Goal: Task Accomplishment & Management: Complete application form

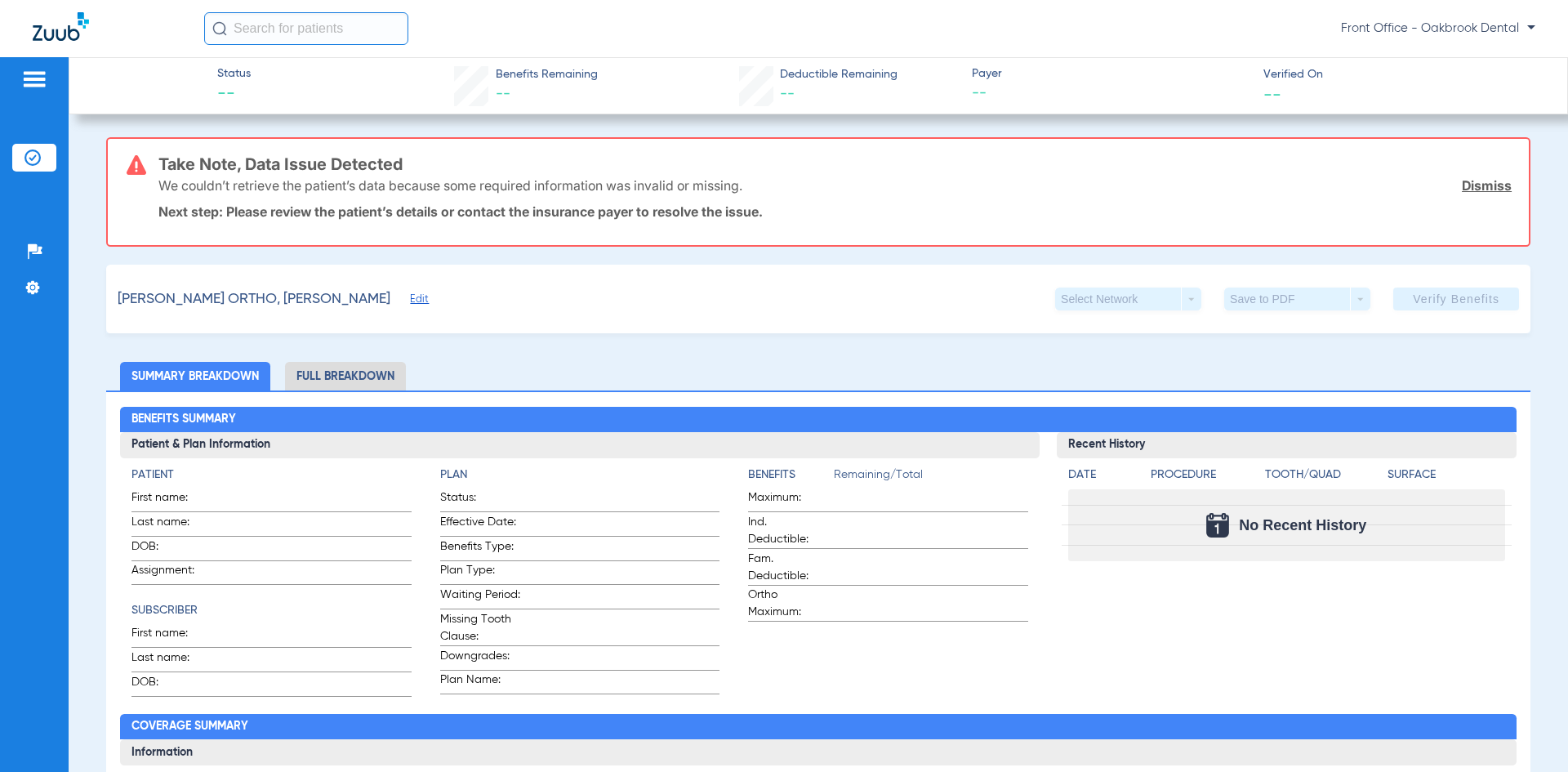
click at [410, 294] on span "Edit" at bounding box center [417, 301] width 14 height 15
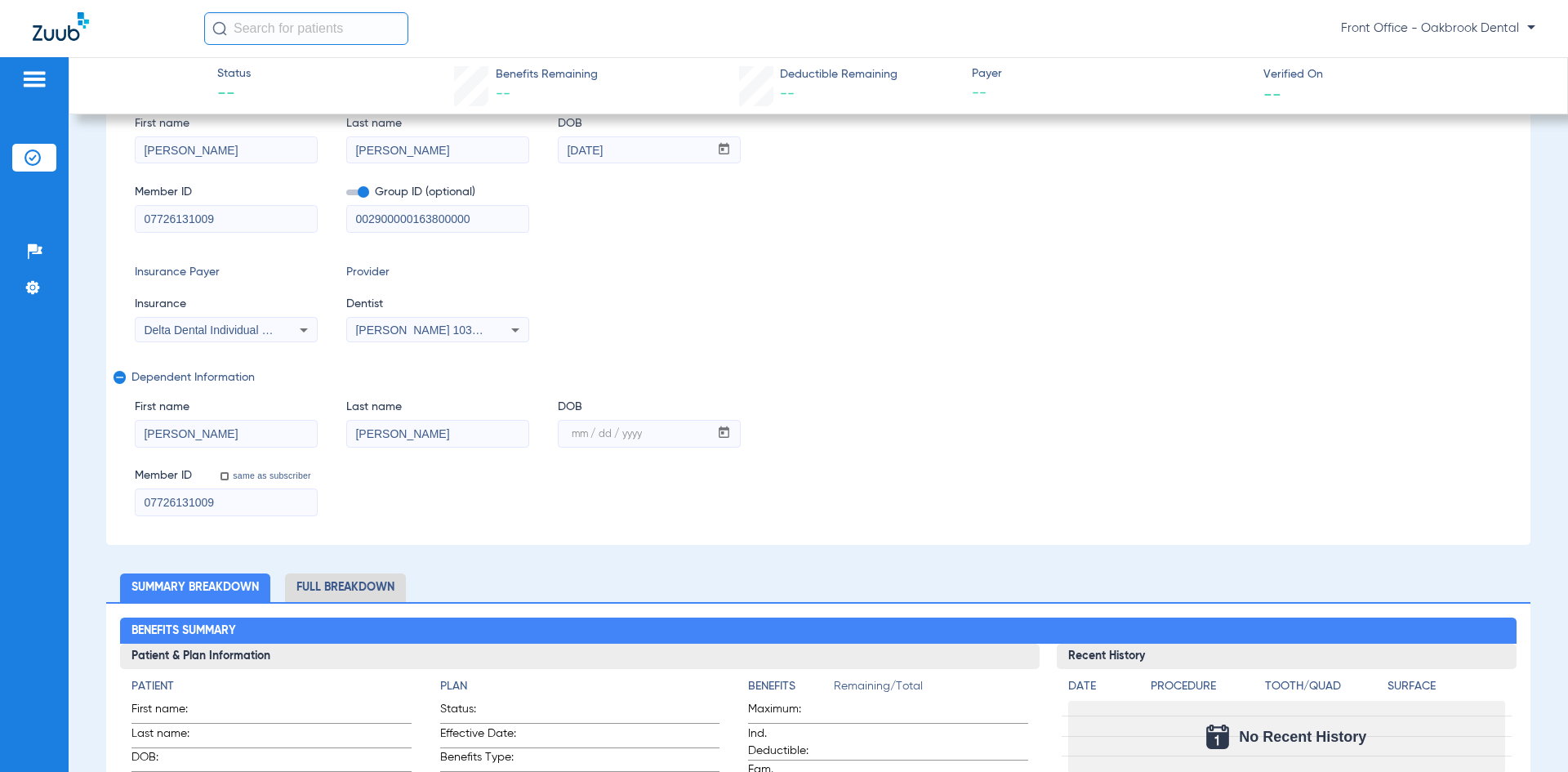
scroll to position [245, 0]
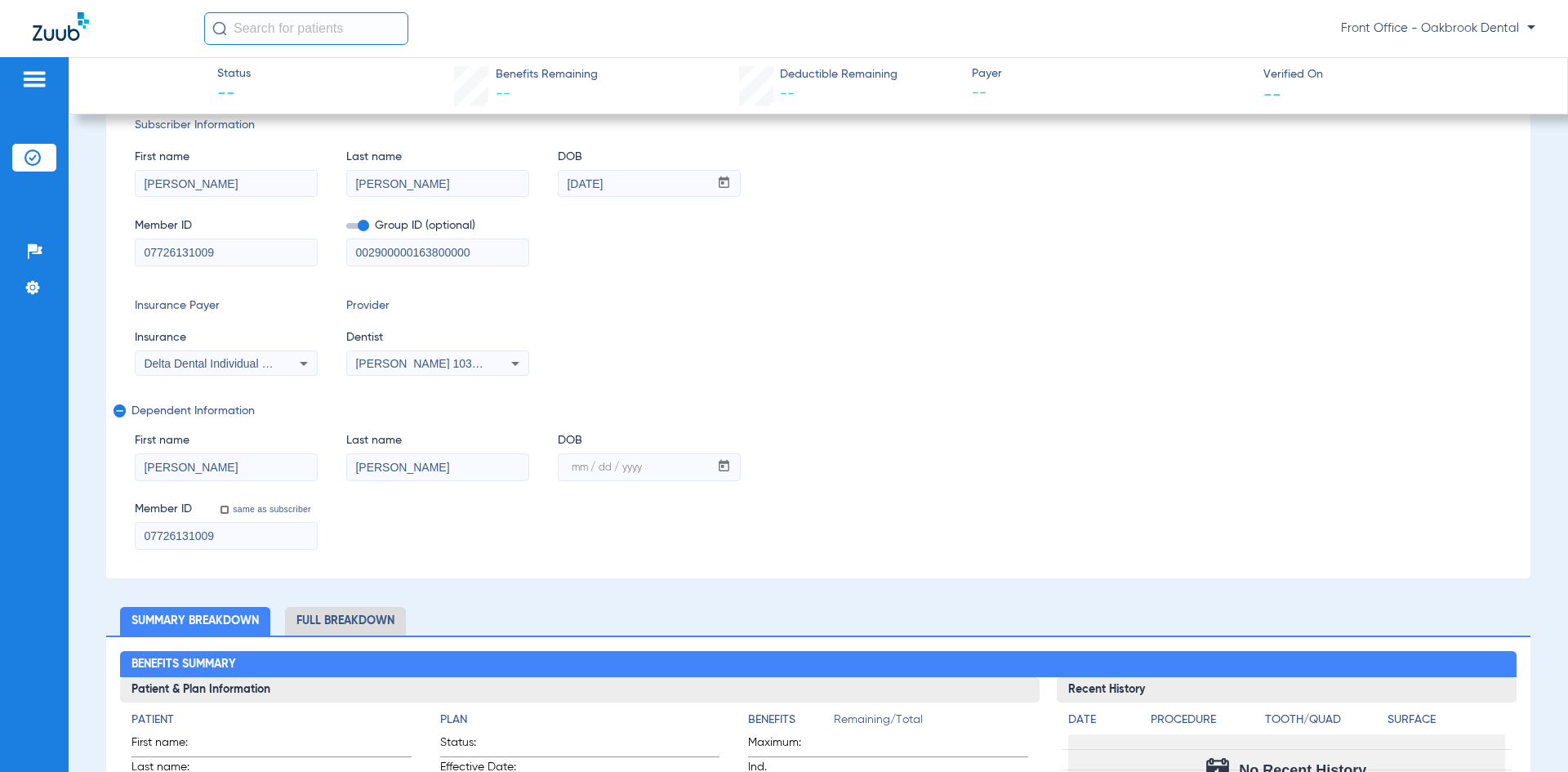
click at [598, 463] on mat-label "mm / dd / yyyy" at bounding box center [607, 468] width 70 height 10
click at [598, 460] on input "mm / dd / yyyy" at bounding box center [633, 467] width 150 height 26
drag, startPoint x: 570, startPoint y: 467, endPoint x: 614, endPoint y: 382, distance: 95.7
click at [571, 467] on input "mm / dd / yyyy" at bounding box center [633, 467] width 150 height 26
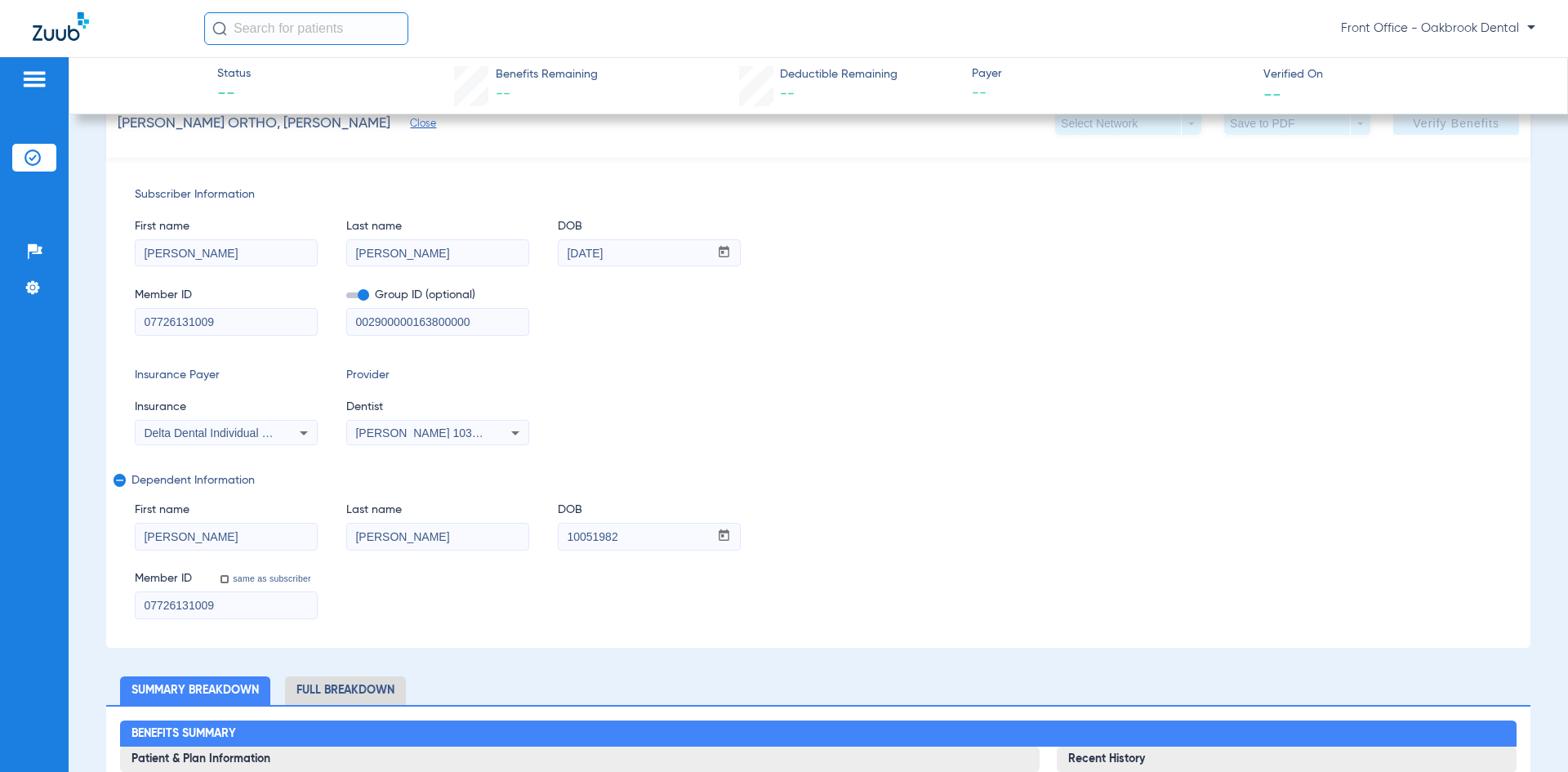
scroll to position [81, 0]
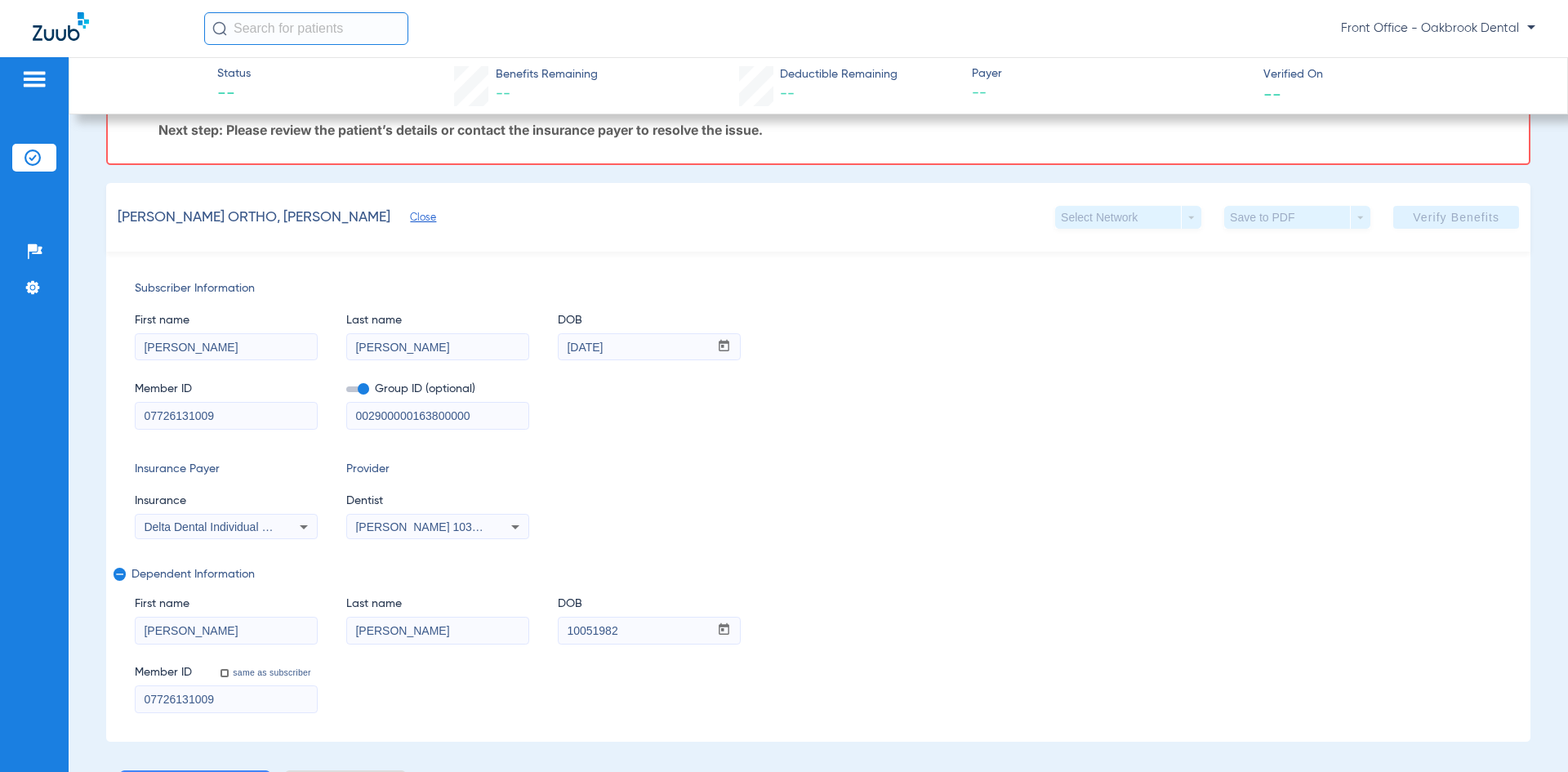
type input "[DATE]"
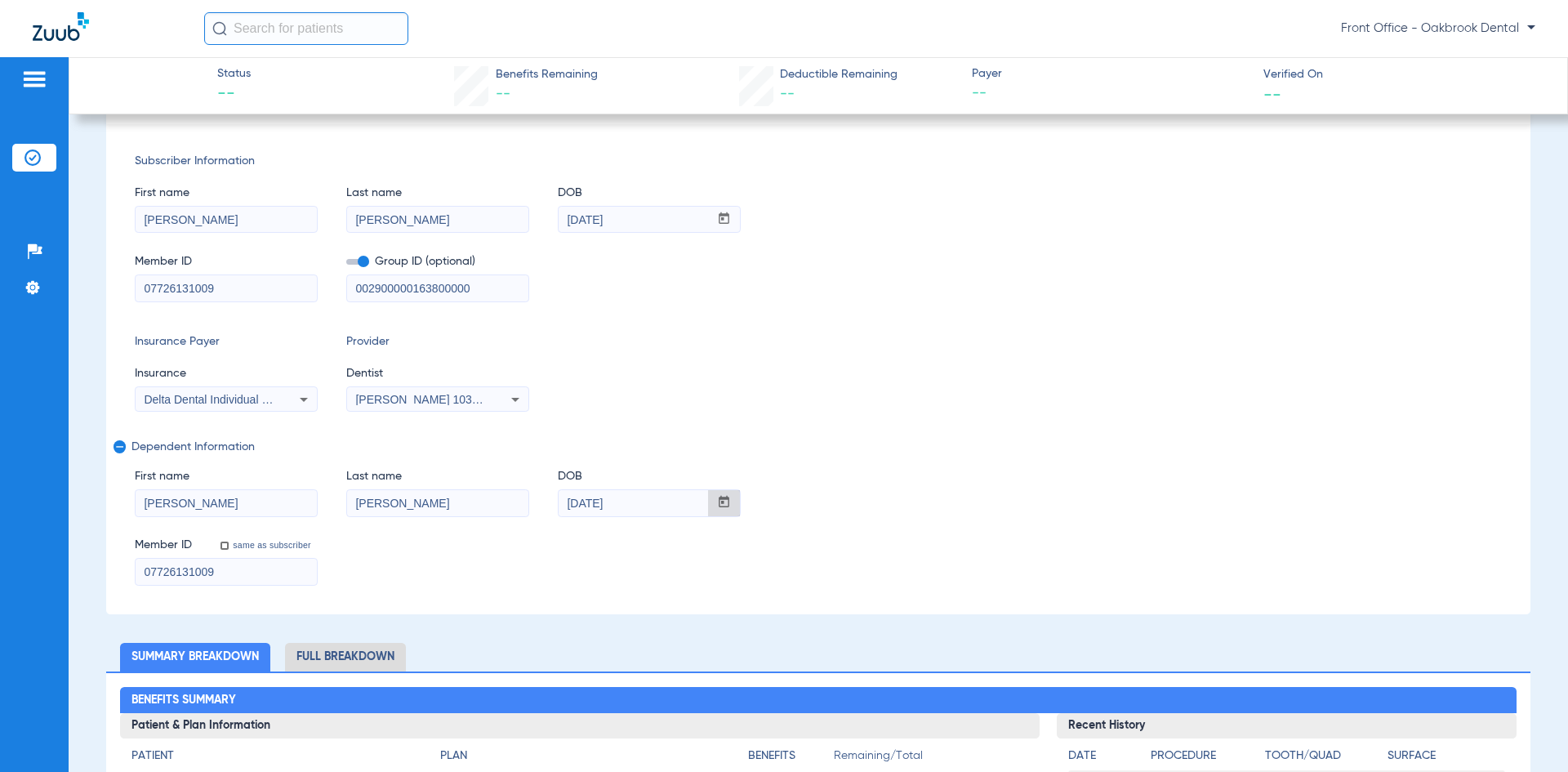
scroll to position [0, 0]
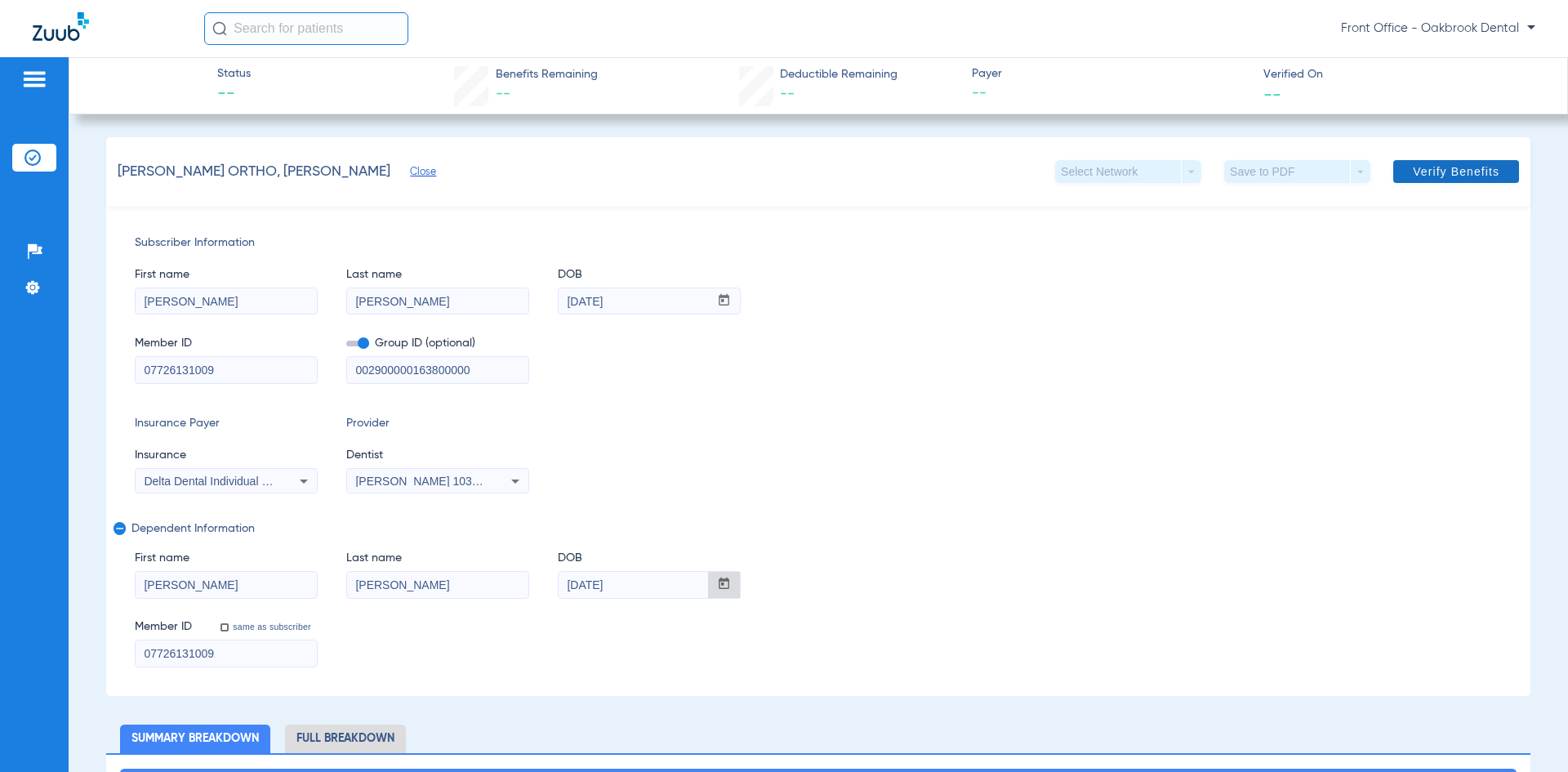
click at [1425, 168] on span "Verify Benefits" at bounding box center [1456, 171] width 87 height 13
